Goal: Information Seeking & Learning: Learn about a topic

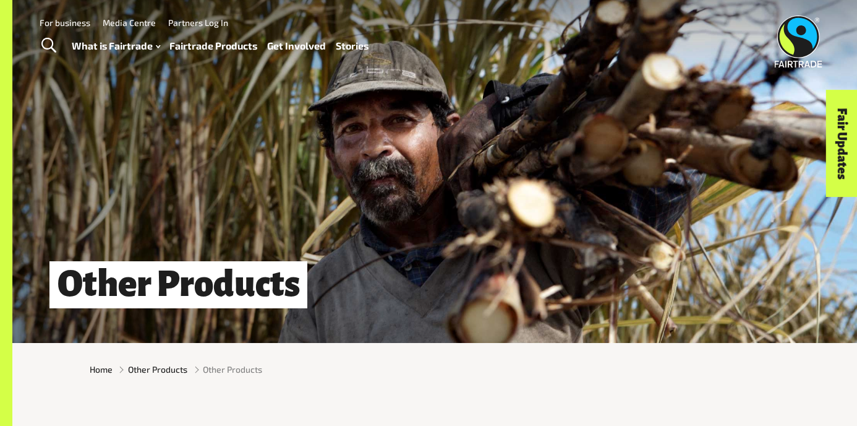
click at [207, 49] on link "Fairtrade Products" at bounding box center [213, 46] width 88 height 18
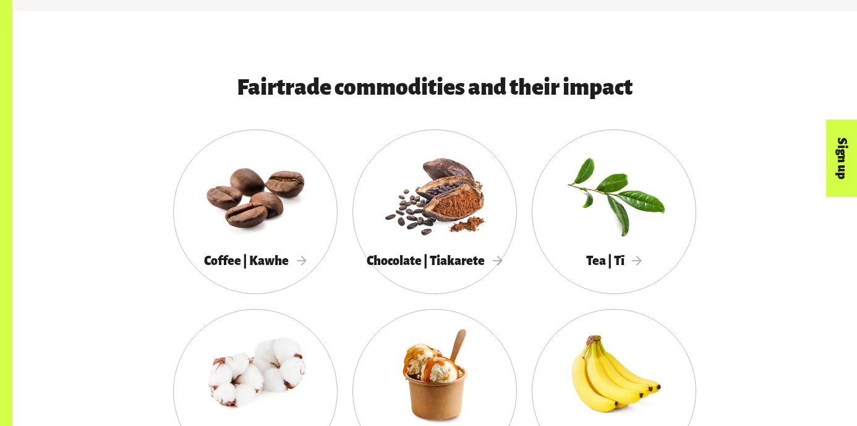
scroll to position [607, 0]
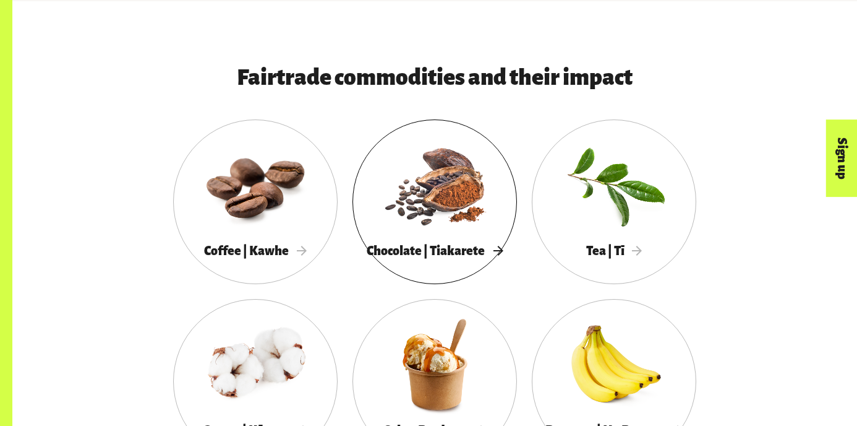
click at [421, 226] on div at bounding box center [435, 184] width 165 height 107
